Goal: Task Accomplishment & Management: Manage account settings

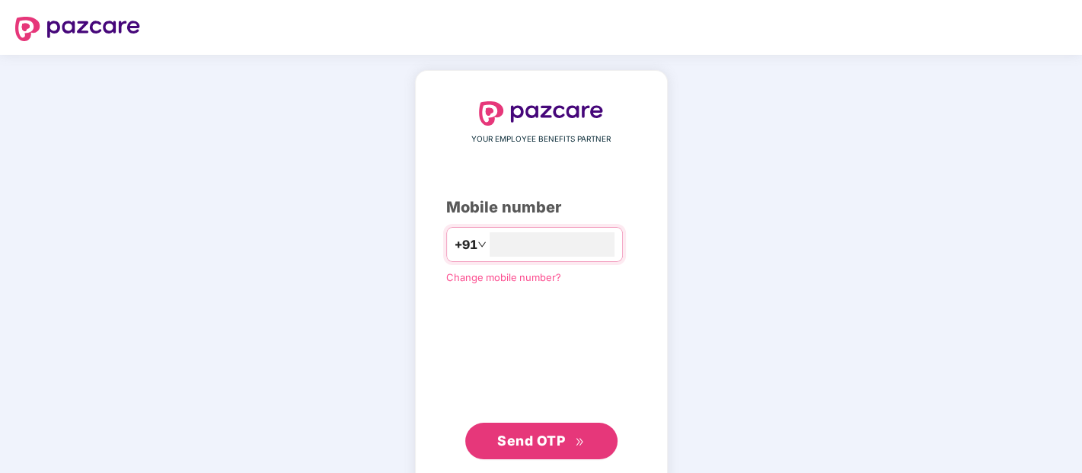
type input "**********"
click at [506, 439] on span "Send OTP" at bounding box center [531, 440] width 68 height 16
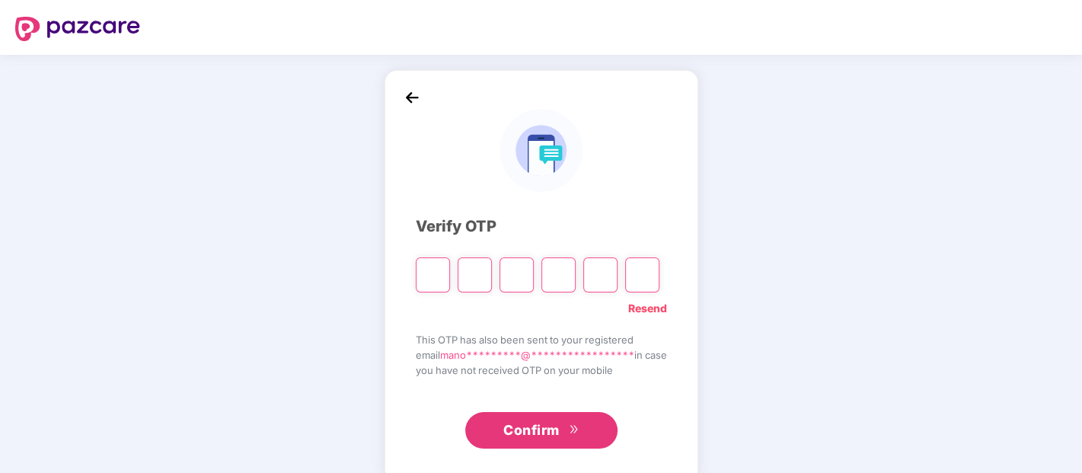
type input "*"
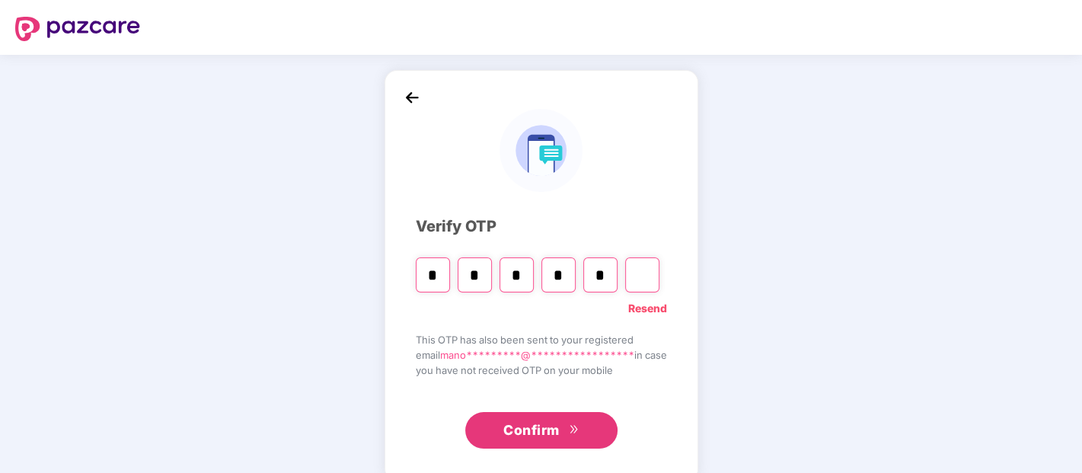
type input "*"
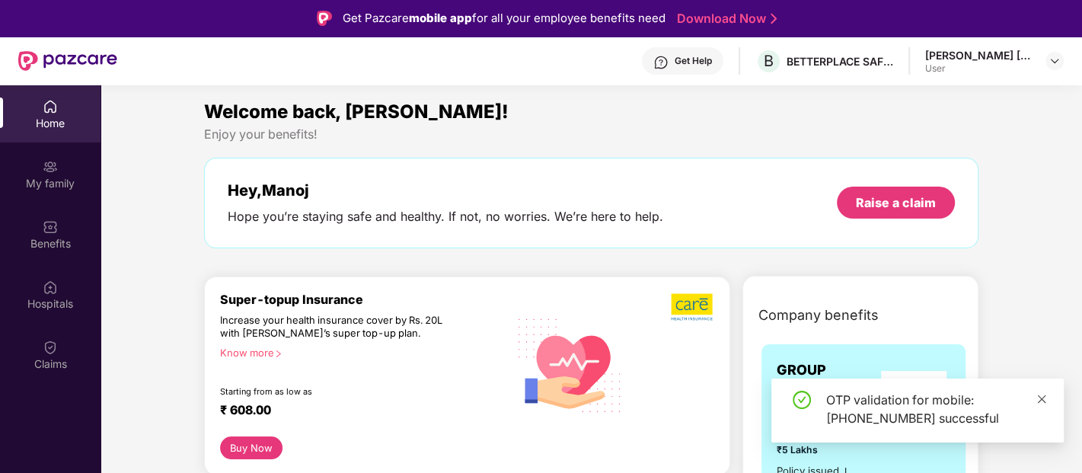
click at [1042, 399] on icon "close" at bounding box center [1042, 398] width 8 height 8
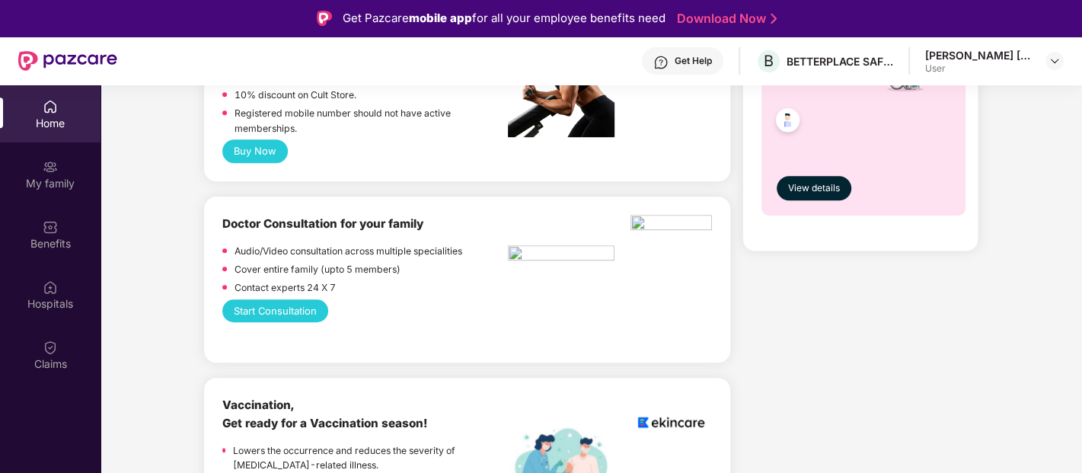
scroll to position [761, 0]
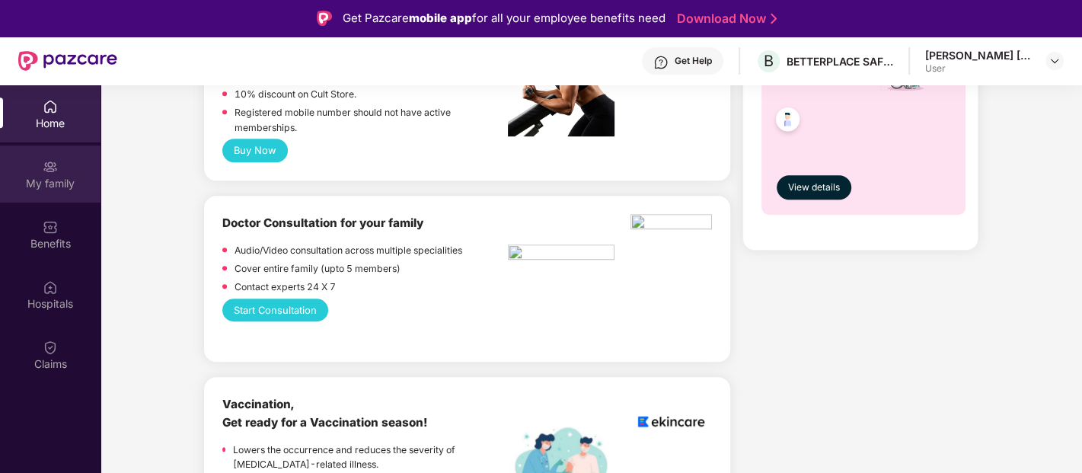
click at [44, 183] on div "My family" at bounding box center [50, 183] width 101 height 15
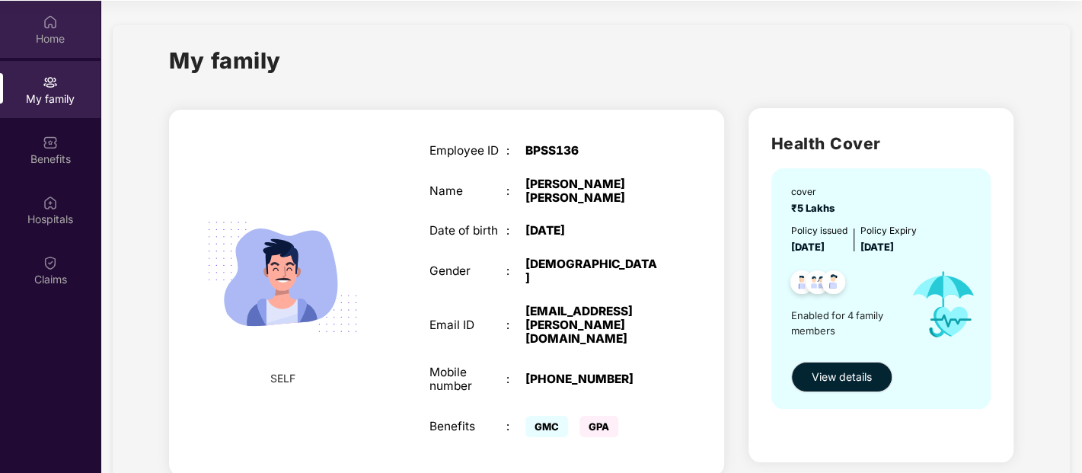
click at [49, 34] on div "Home" at bounding box center [50, 38] width 101 height 15
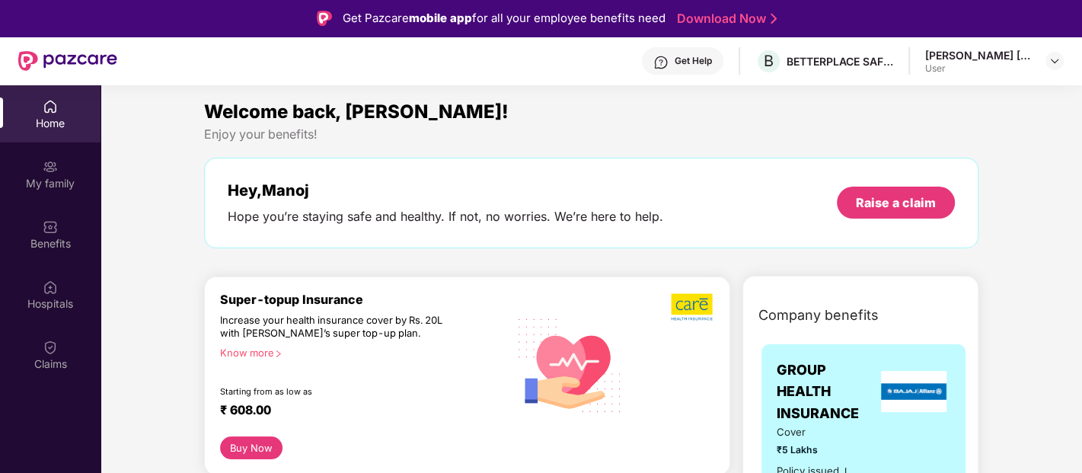
click at [506, 53] on div "Get Help B BETTERPLACE SAFETY SOLUTIONS PRIVATE LIMITED [PERSON_NAME] [PERSON_N…" at bounding box center [590, 61] width 946 height 49
click at [1057, 60] on img at bounding box center [1054, 61] width 12 height 12
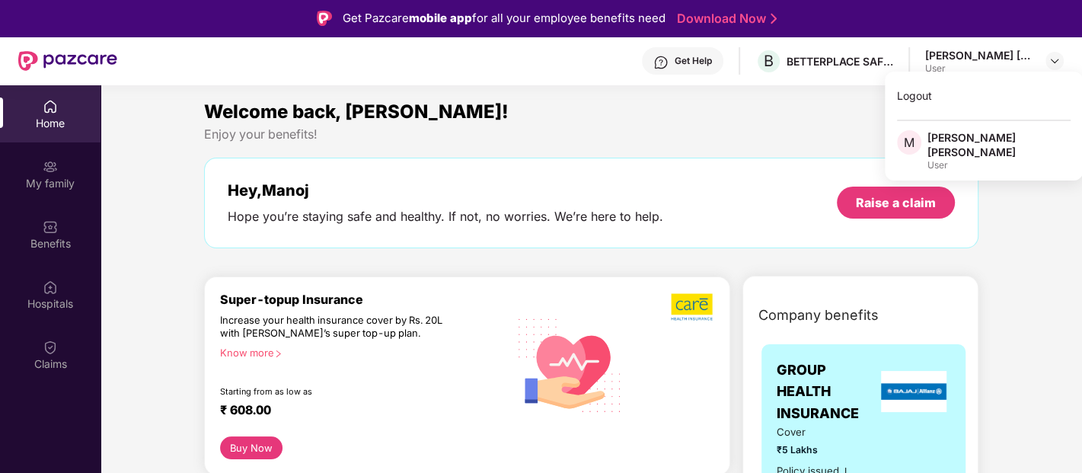
click at [504, 51] on div "Get Help B BETTERPLACE SAFETY SOLUTIONS PRIVATE LIMITED [PERSON_NAME] [PERSON_N…" at bounding box center [590, 61] width 946 height 49
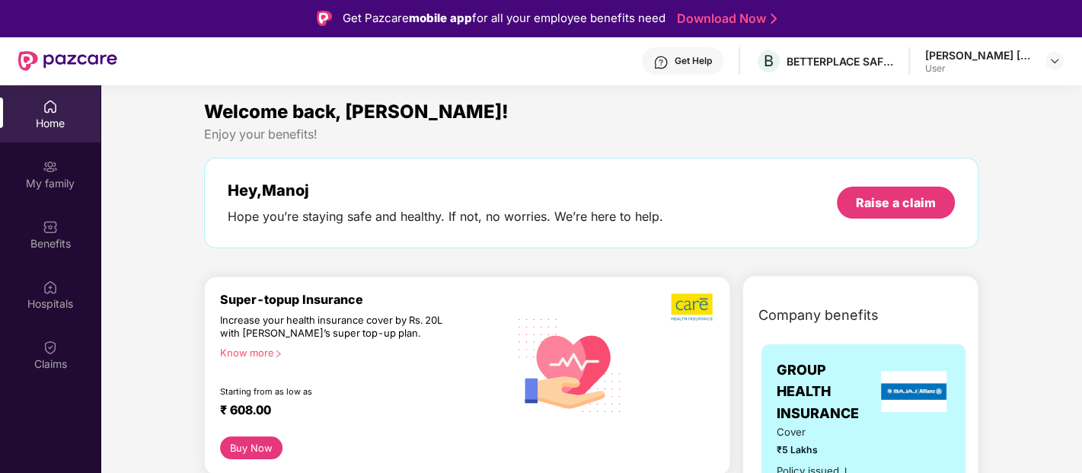
click at [43, 110] on img at bounding box center [50, 106] width 15 height 15
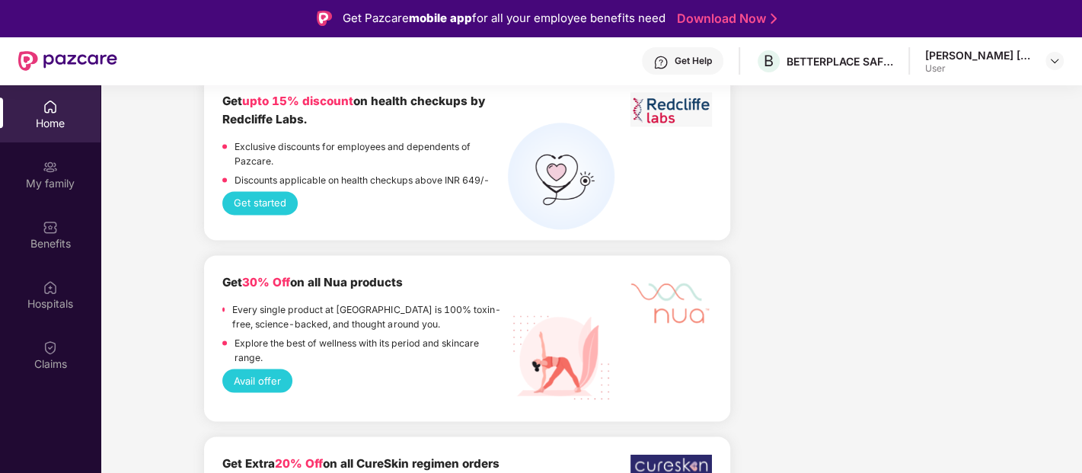
scroll to position [1523, 0]
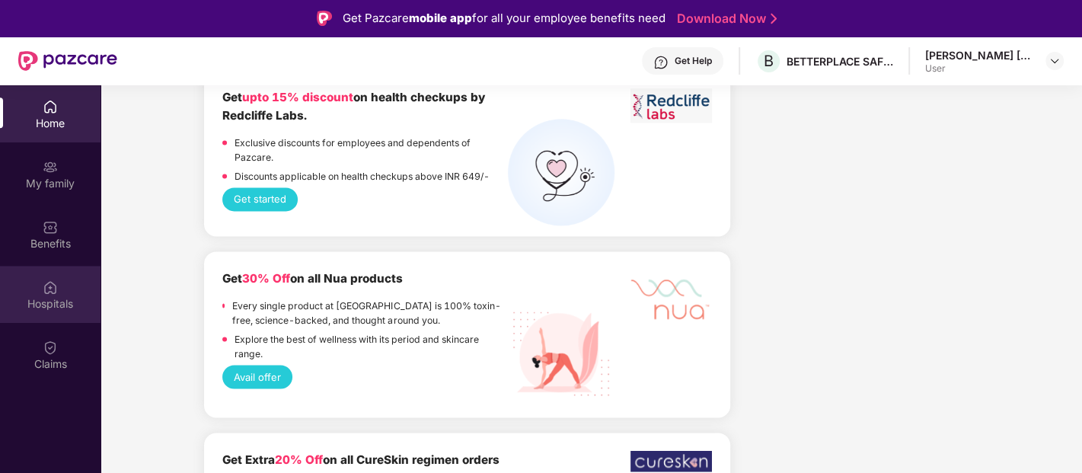
click at [49, 293] on img at bounding box center [50, 286] width 15 height 15
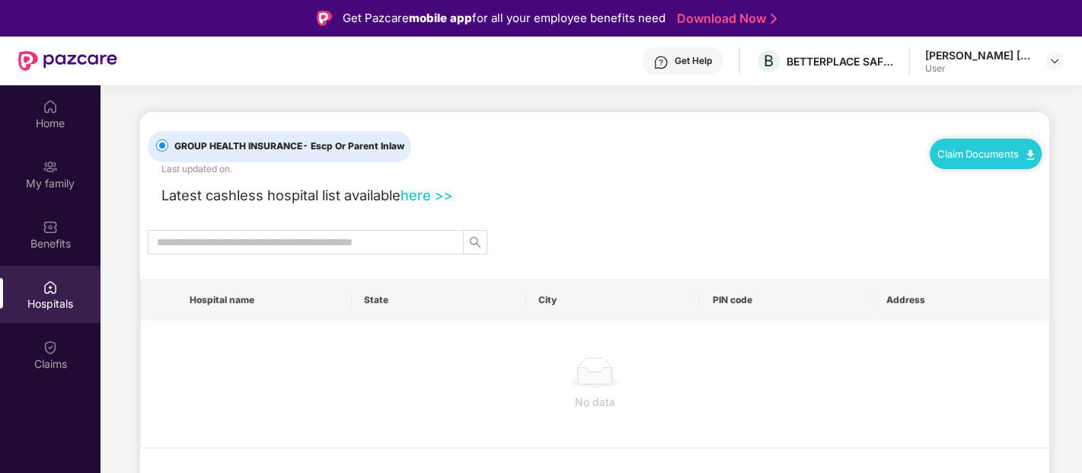
scroll to position [0, 0]
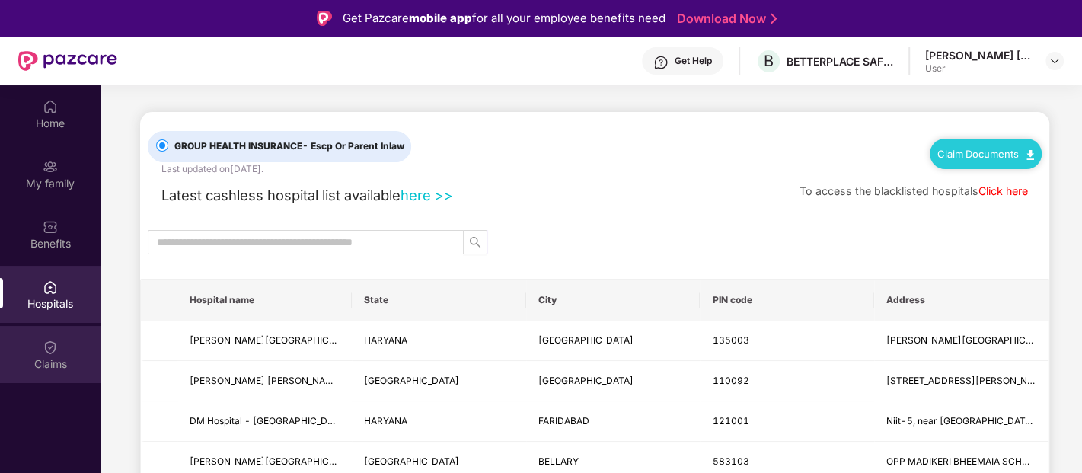
click at [49, 351] on img at bounding box center [50, 347] width 15 height 15
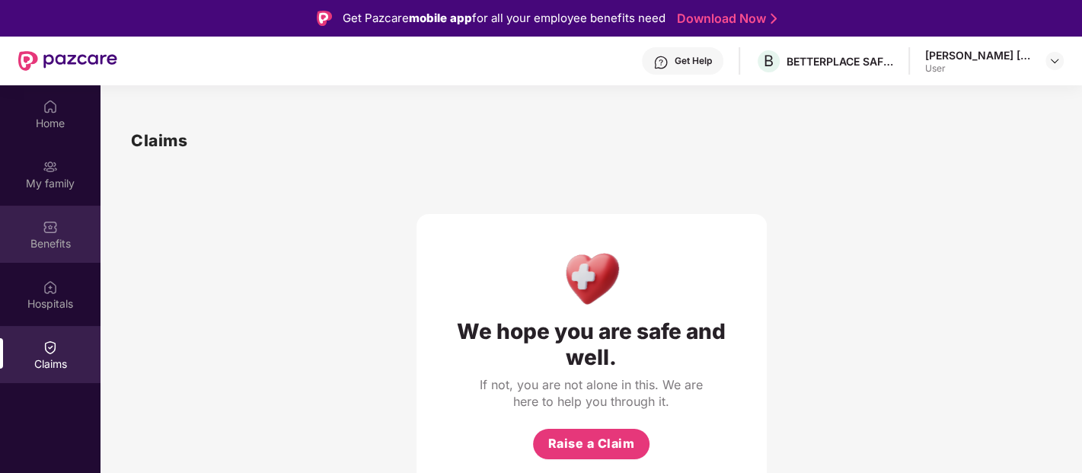
click at [42, 239] on div "Benefits" at bounding box center [50, 243] width 101 height 15
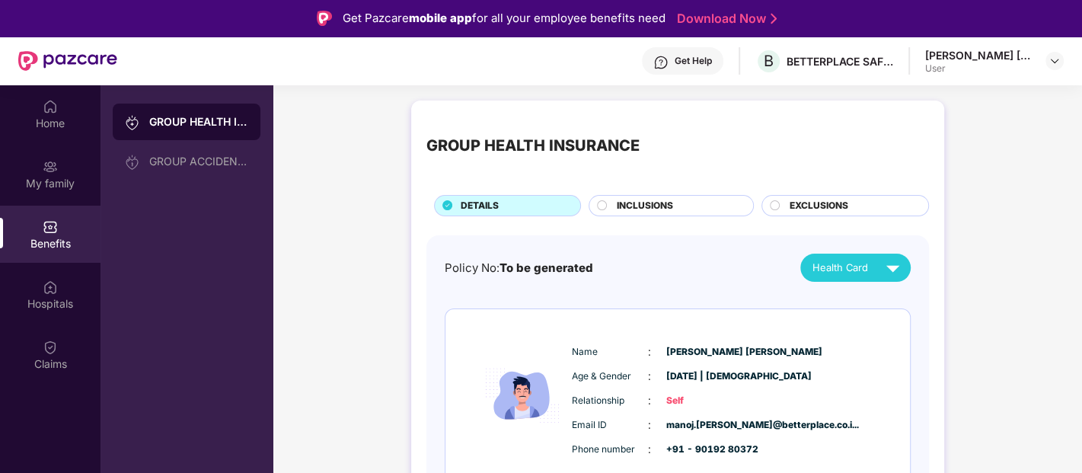
click at [313, 51] on div "Get Help B BETTERPLACE SAFETY SOLUTIONS PRIVATE LIMITED [PERSON_NAME] [PERSON_N…" at bounding box center [590, 61] width 946 height 49
click at [1048, 63] on img at bounding box center [1054, 61] width 12 height 12
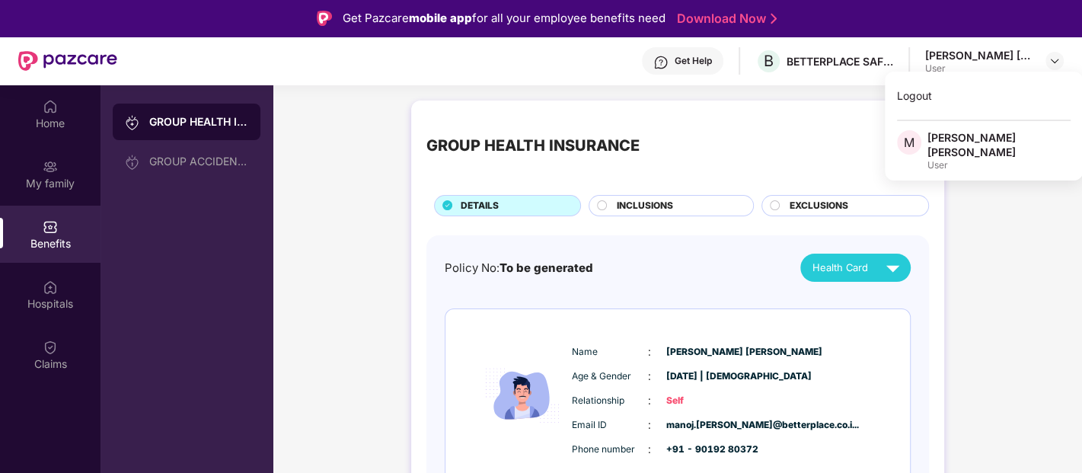
click at [343, 57] on div "Get Help B BETTERPLACE SAFETY SOLUTIONS PRIVATE LIMITED [PERSON_NAME] [PERSON_N…" at bounding box center [590, 61] width 946 height 49
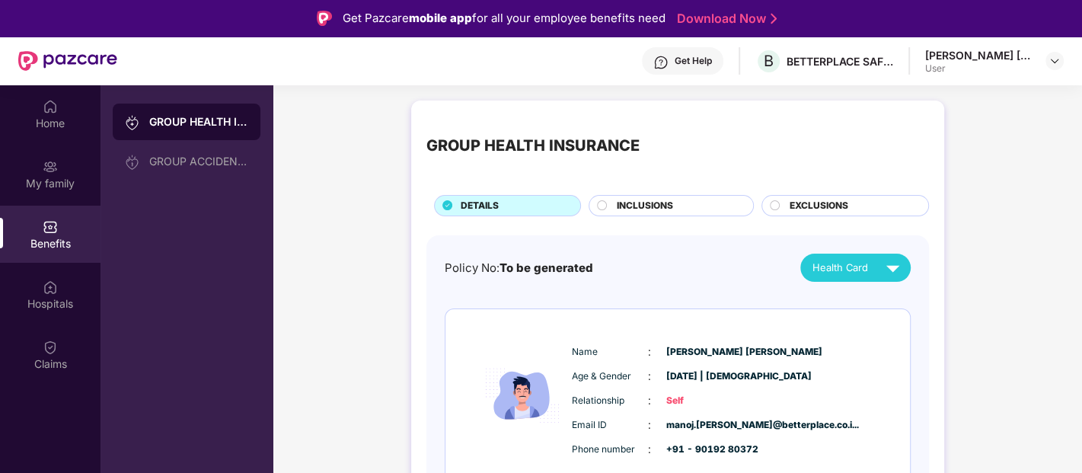
click at [328, 49] on div "Get Help B BETTERPLACE SAFETY SOLUTIONS PRIVATE LIMITED [PERSON_NAME] [PERSON_N…" at bounding box center [590, 61] width 946 height 49
click at [329, 59] on div "Get Help B BETTERPLACE SAFETY SOLUTIONS PRIVATE LIMITED [PERSON_NAME] [PERSON_N…" at bounding box center [590, 61] width 946 height 49
click at [1057, 59] on img at bounding box center [1054, 61] width 12 height 12
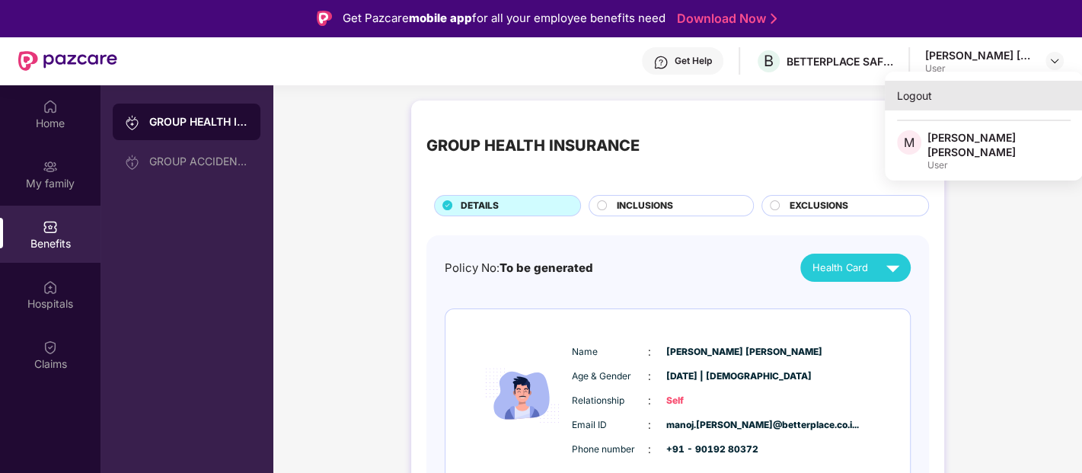
click at [907, 100] on div "Logout" at bounding box center [984, 96] width 198 height 30
